Goal: Task Accomplishment & Management: Use online tool/utility

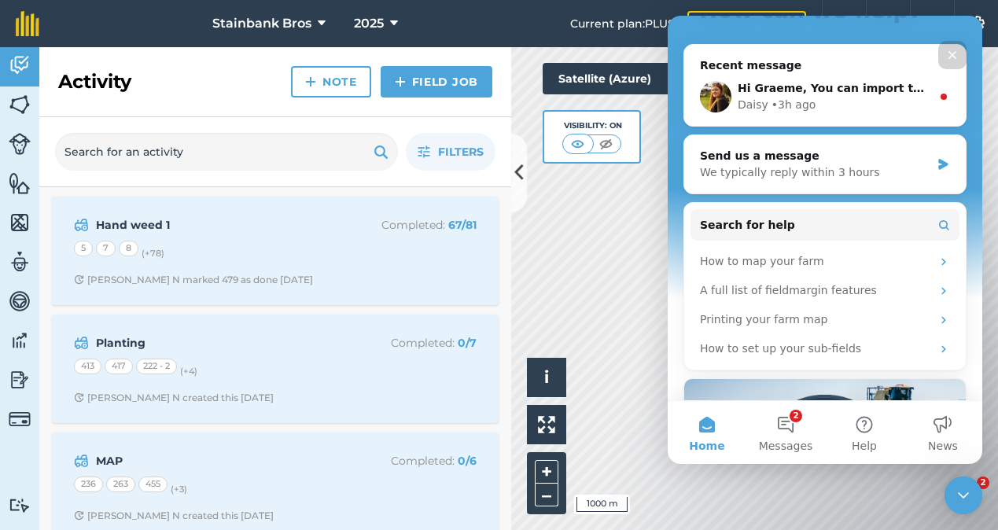
scroll to position [98, 0]
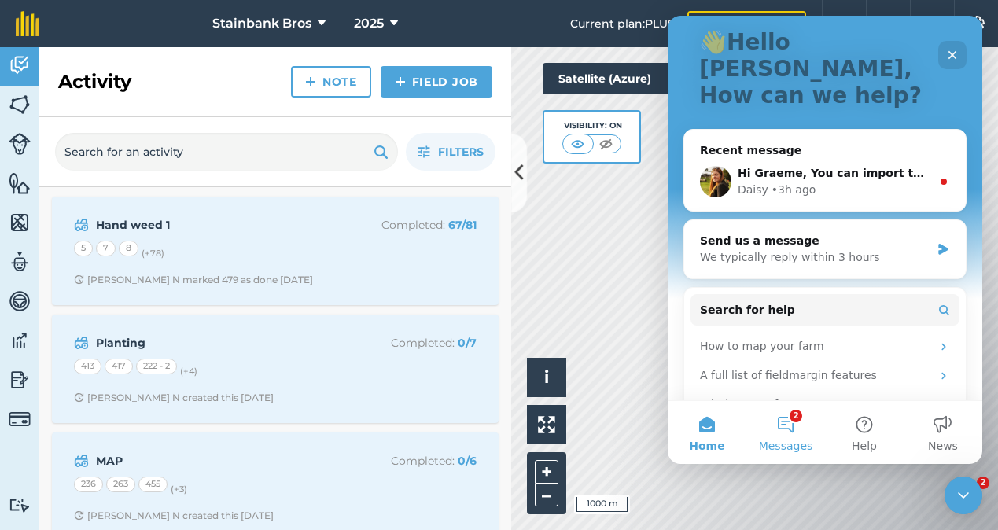
click at [795, 433] on button "2 Messages" at bounding box center [786, 432] width 79 height 63
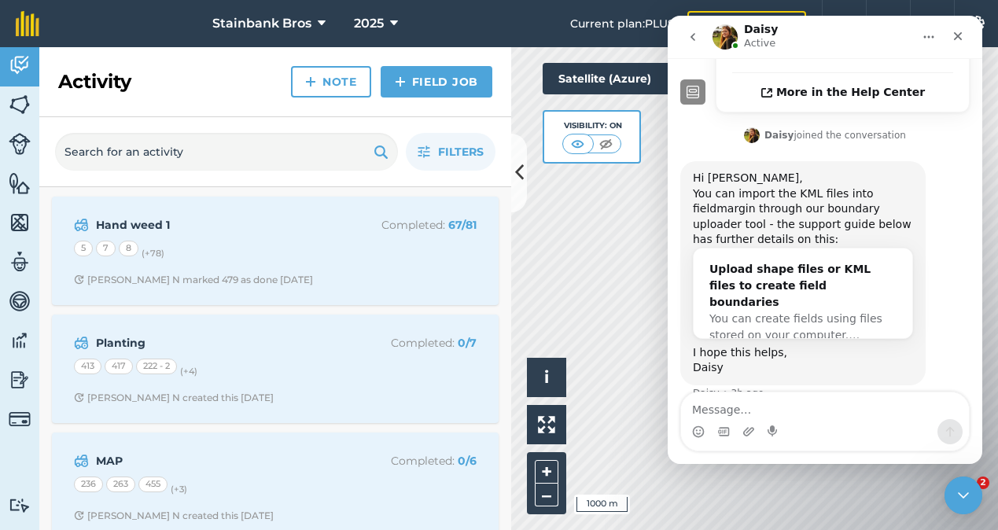
scroll to position [0, 0]
click at [964, 28] on div "Close" at bounding box center [958, 36] width 28 height 28
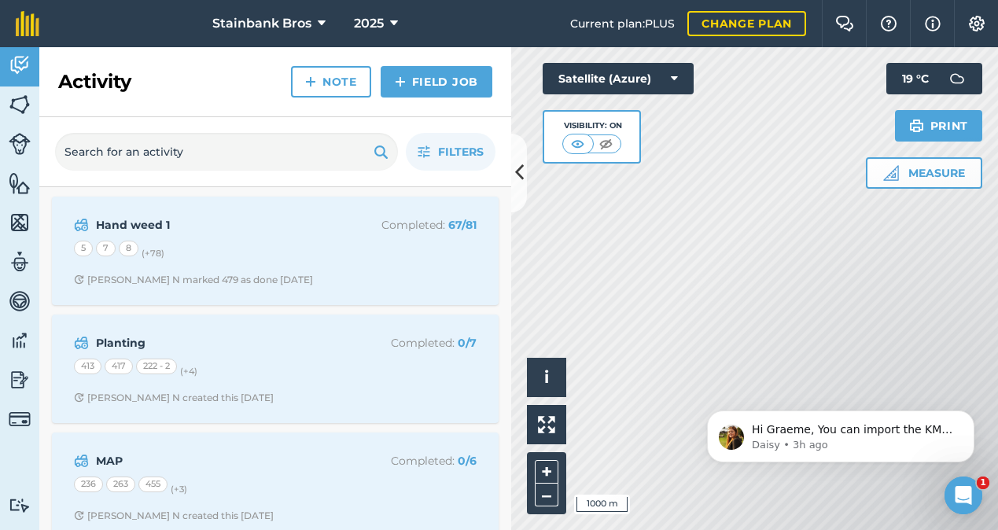
click at [14, 108] on img at bounding box center [20, 105] width 22 height 24
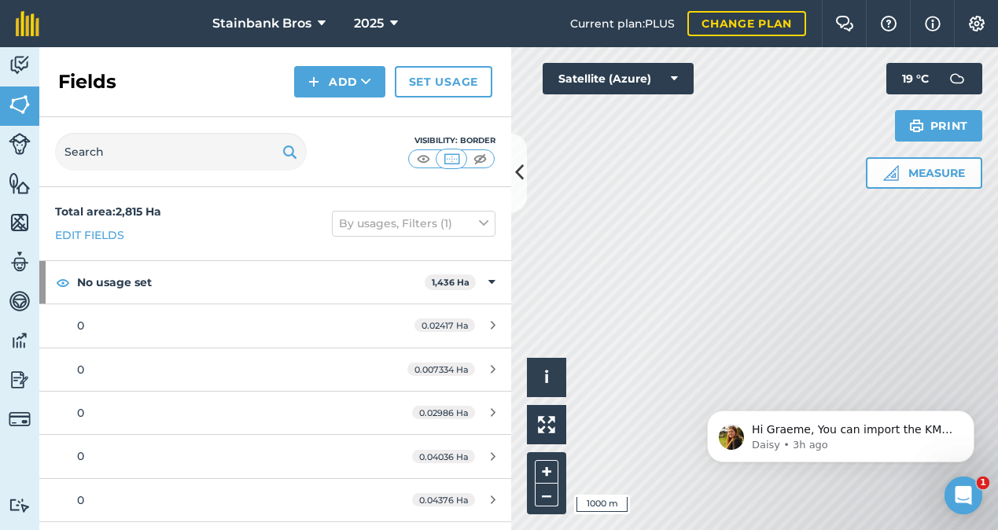
click at [14, 108] on img at bounding box center [20, 105] width 22 height 24
click at [361, 82] on icon at bounding box center [366, 82] width 10 height 16
click at [352, 150] on link "Import" at bounding box center [340, 152] width 87 height 35
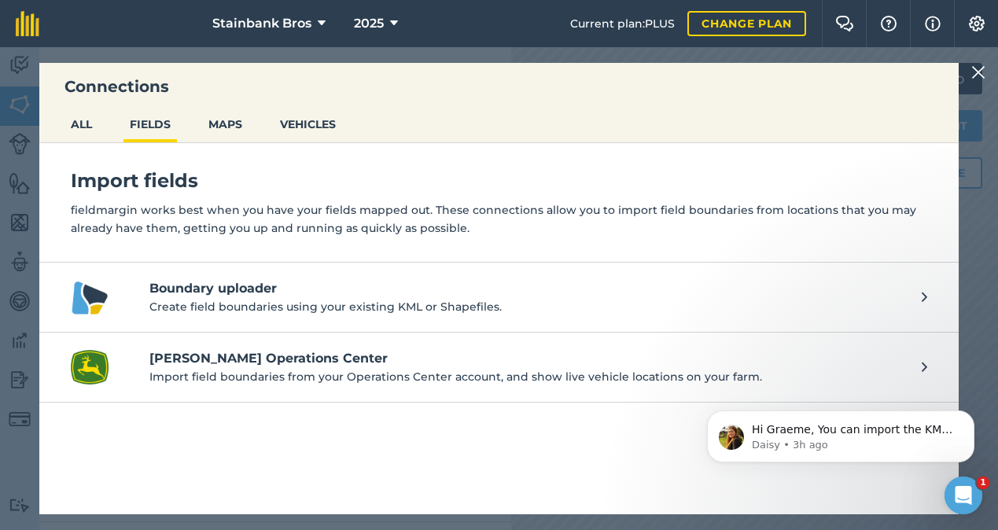
click at [387, 293] on h4 "Boundary uploader" at bounding box center [527, 288] width 757 height 19
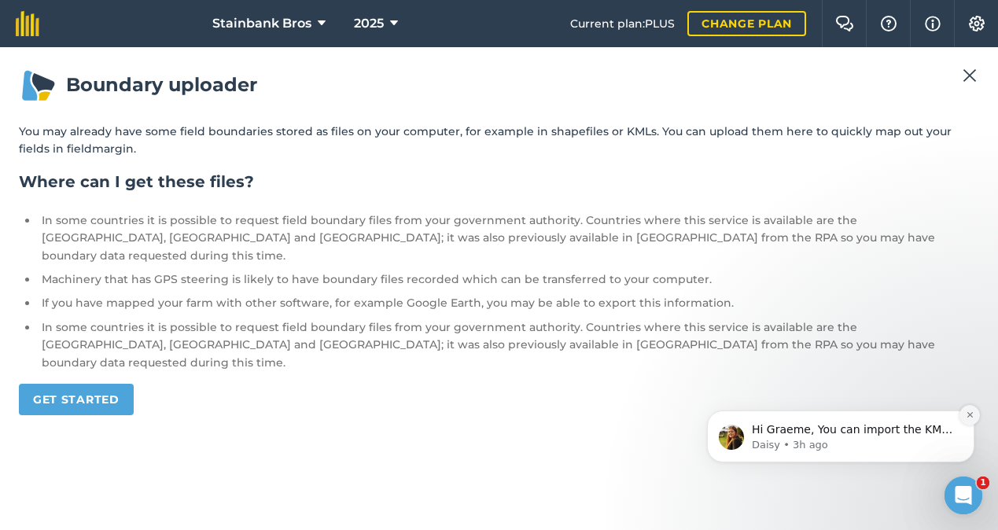
click at [968, 415] on icon "Dismiss notification" at bounding box center [970, 415] width 9 height 9
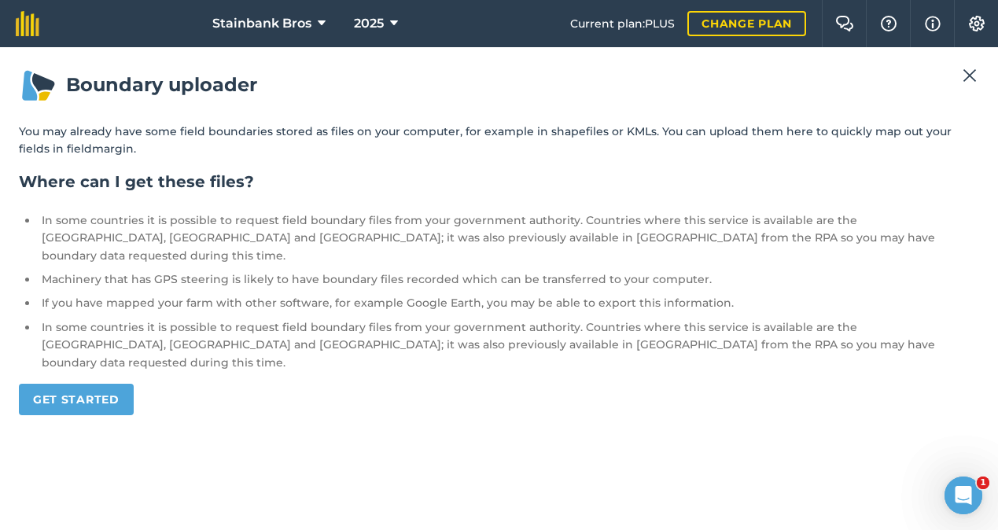
click at [113, 384] on link "Get started" at bounding box center [76, 399] width 115 height 31
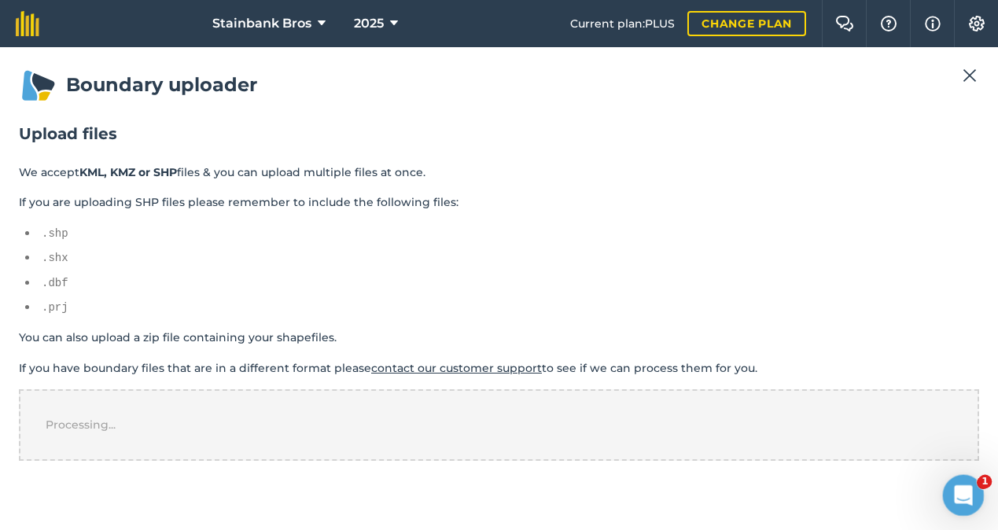
click at [971, 493] on icon "Open Intercom Messenger" at bounding box center [962, 494] width 26 height 26
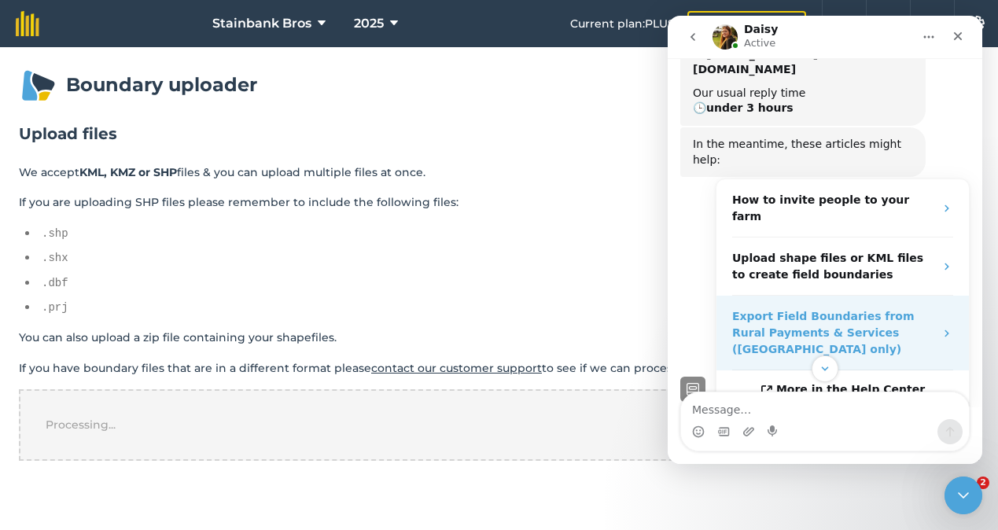
scroll to position [130, 0]
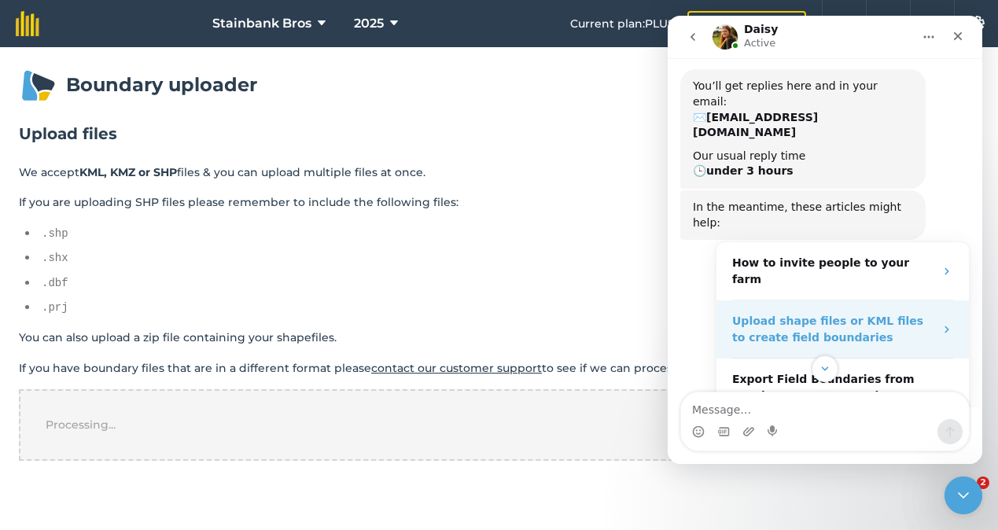
click at [948, 326] on icon "Operator says…" at bounding box center [947, 329] width 4 height 7
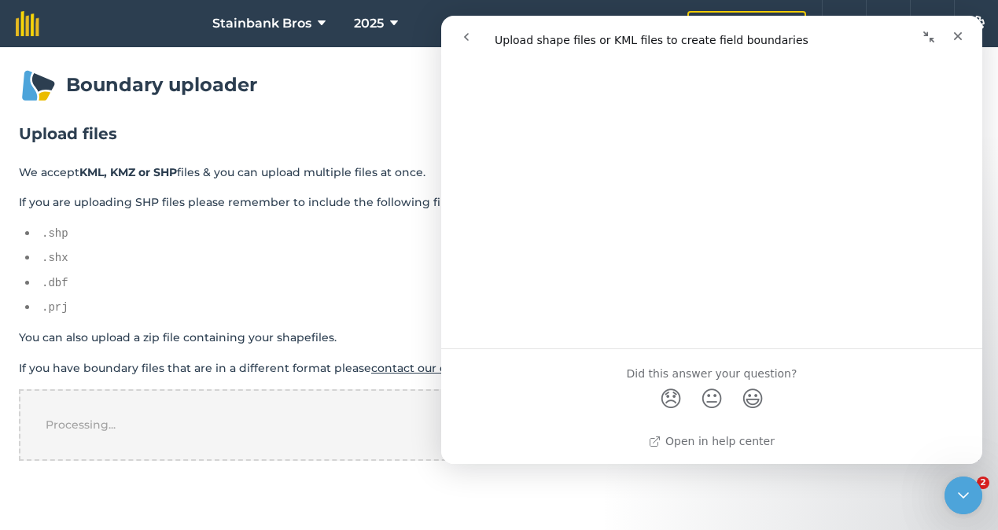
scroll to position [1669, 0]
click at [958, 35] on icon "Close" at bounding box center [958, 36] width 13 height 13
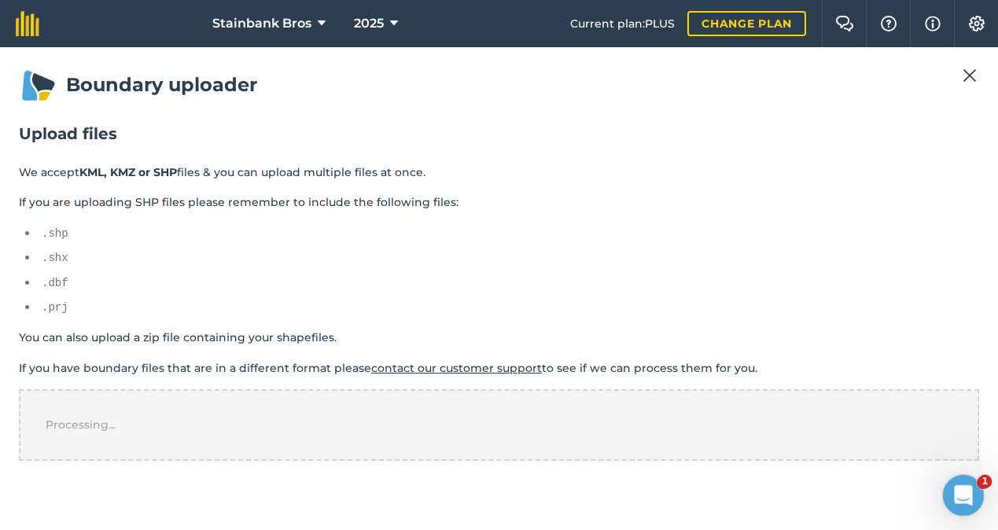
click at [965, 493] on icon "Open Intercom Messenger" at bounding box center [962, 494] width 26 height 26
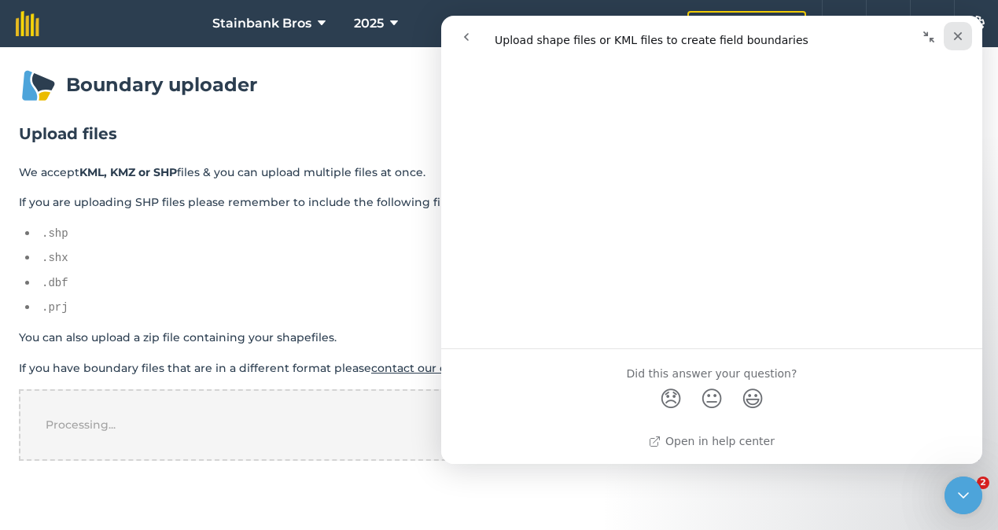
click at [956, 37] on icon "Close" at bounding box center [958, 36] width 13 height 13
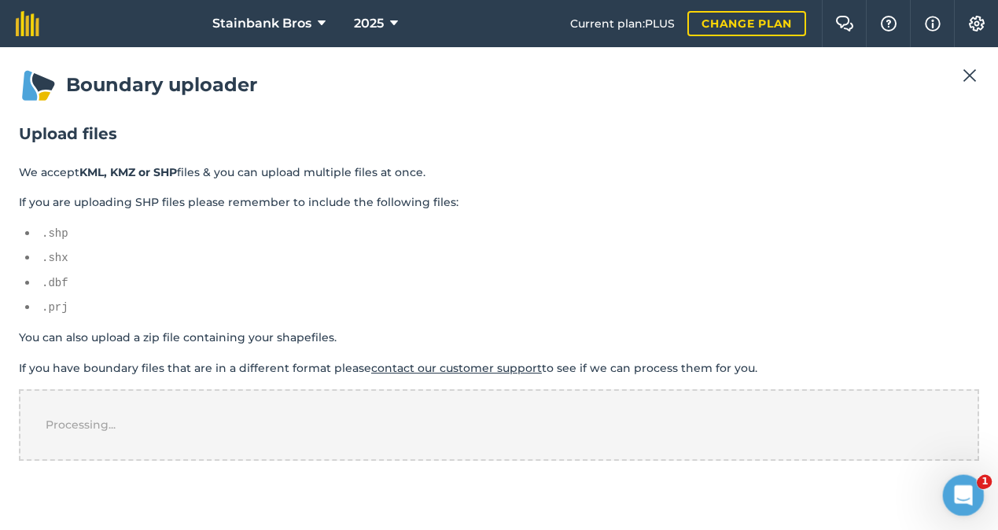
click at [968, 497] on icon "Open Intercom Messenger" at bounding box center [962, 494] width 26 height 26
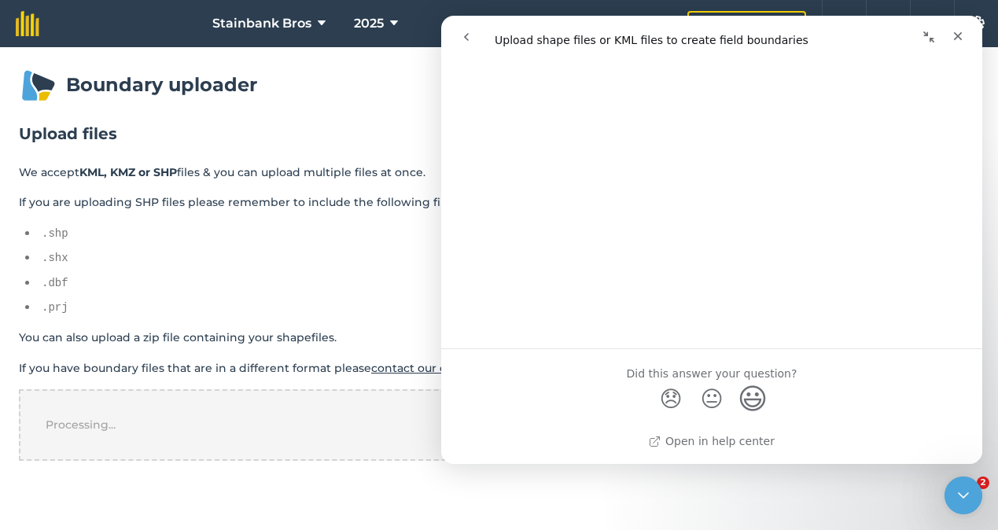
click at [756, 389] on span "😃" at bounding box center [753, 399] width 31 height 42
click at [930, 37] on icon "Collapse window" at bounding box center [929, 37] width 13 height 13
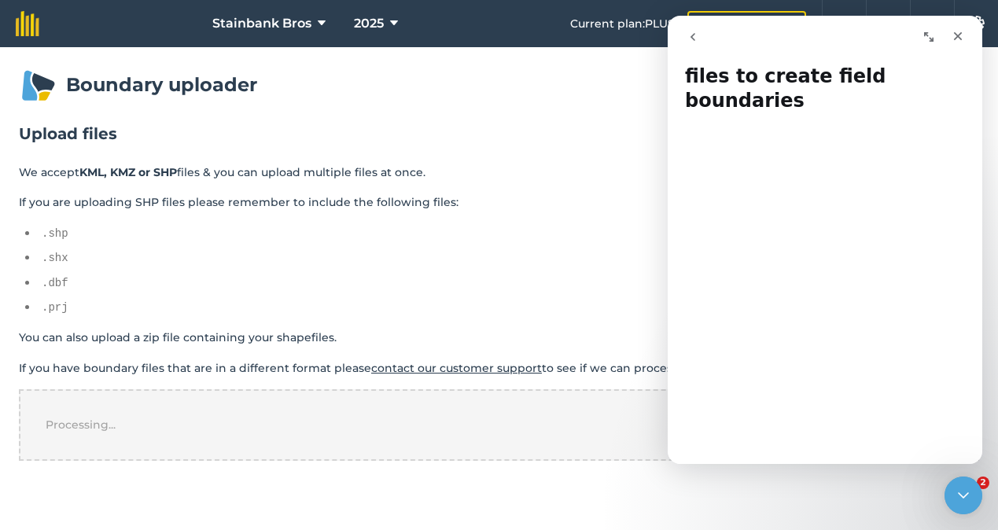
scroll to position [0, 0]
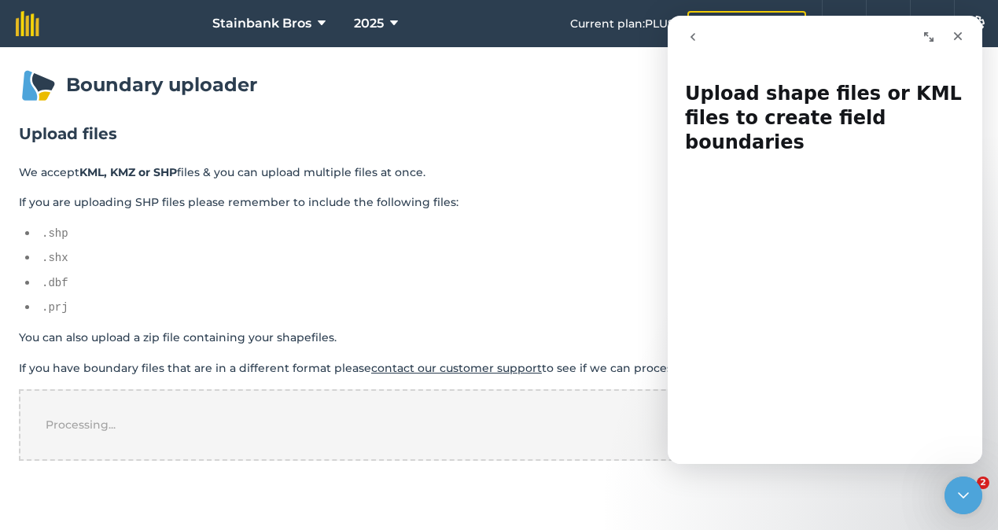
click at [695, 33] on icon "go back" at bounding box center [693, 37] width 13 height 13
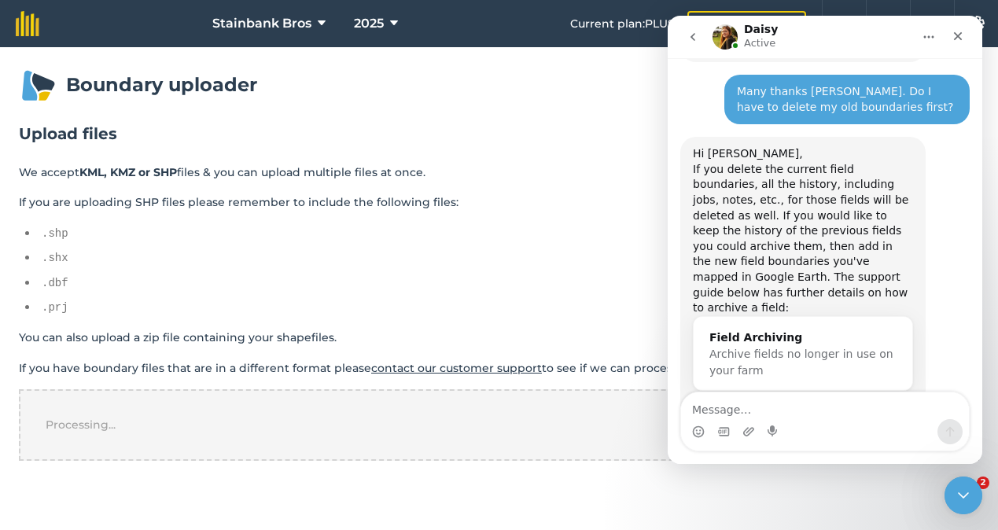
scroll to position [812, 0]
